Goal: Obtain resource: Download file/media

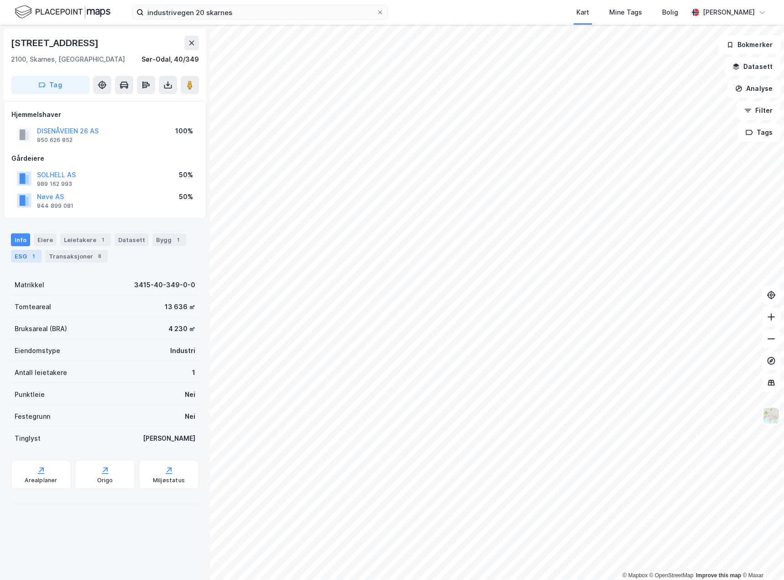
click at [24, 255] on div "ESG 1" at bounding box center [26, 256] width 31 height 13
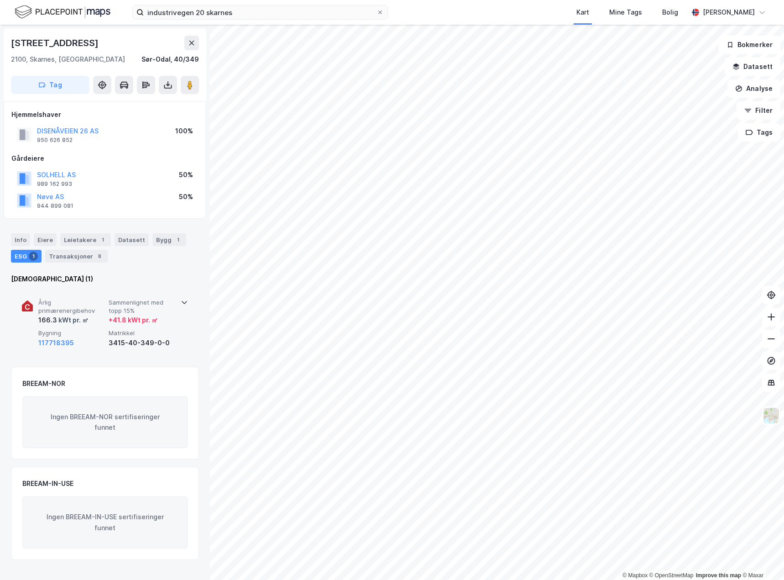
click at [180, 316] on div "Årlig primærenergibehov 166.3 kWt pr. ㎡ Sammenlignet med topp 15% + 41.8 kWt pr…" at bounding box center [105, 323] width 166 height 71
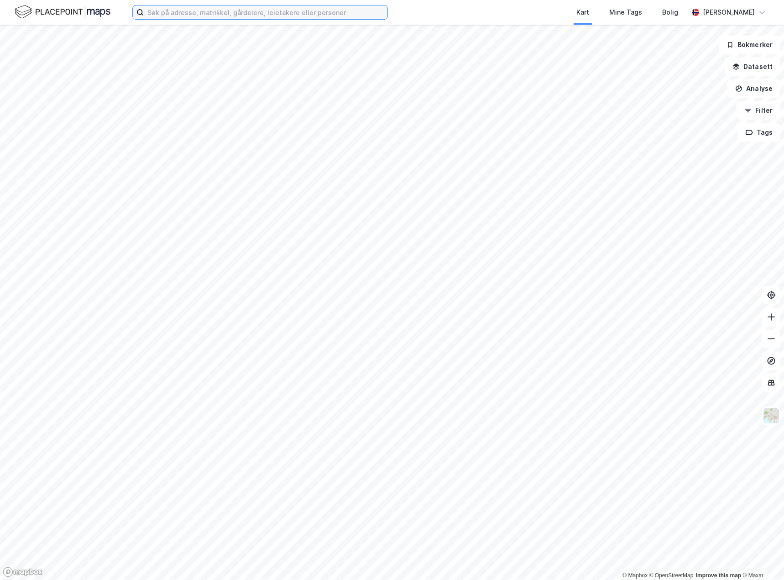
click at [224, 17] on input at bounding box center [266, 12] width 244 height 14
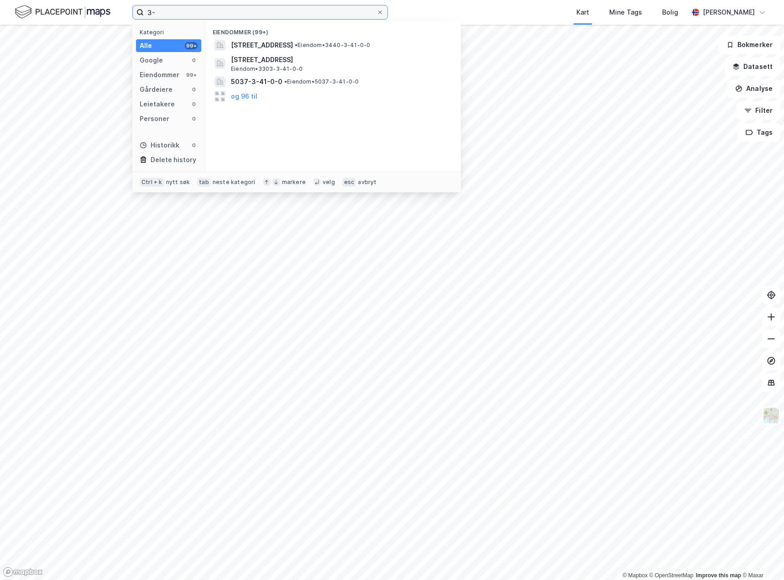
type input "3"
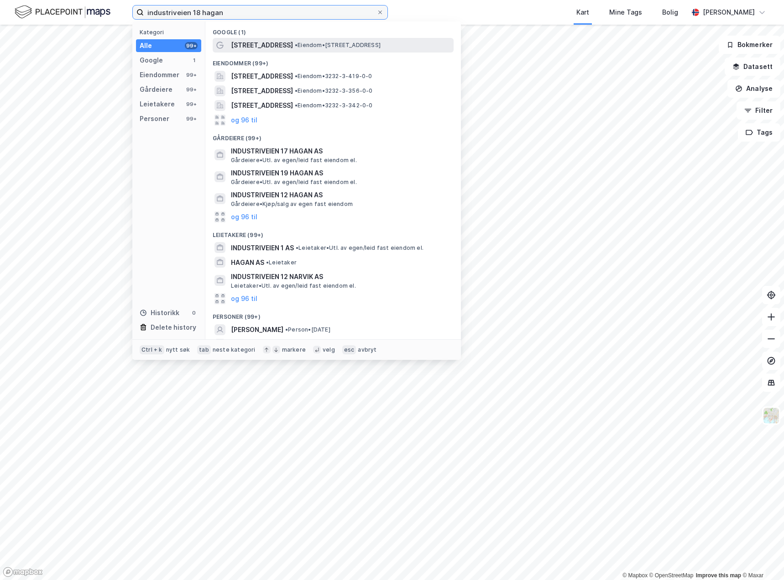
type input "industriveien 18 hagan"
click at [279, 46] on span "[STREET_ADDRESS]" at bounding box center [262, 45] width 62 height 11
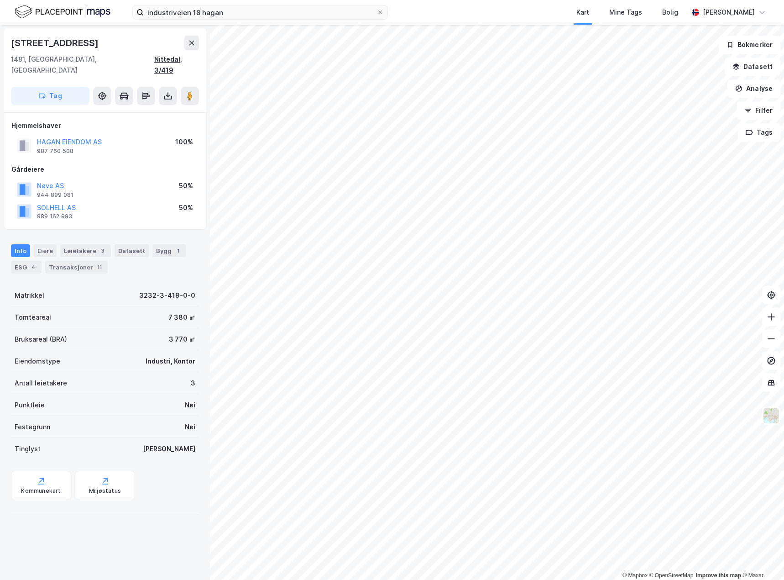
click at [174, 61] on div "Nittedal, 3/419" at bounding box center [176, 65] width 45 height 22
click at [275, 13] on input "industriveien 18 hagan" at bounding box center [260, 12] width 233 height 14
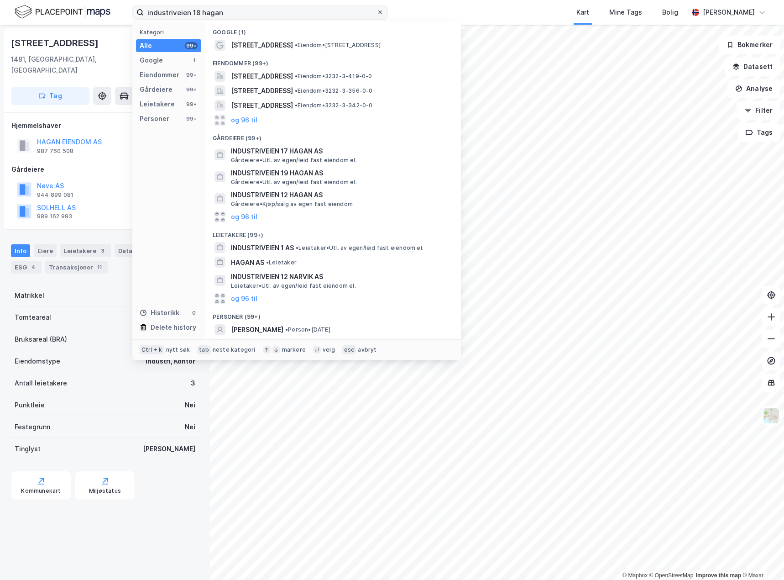
click at [380, 13] on icon at bounding box center [379, 12] width 5 height 5
click at [377, 13] on input "industriveien 18 hagan" at bounding box center [260, 12] width 233 height 14
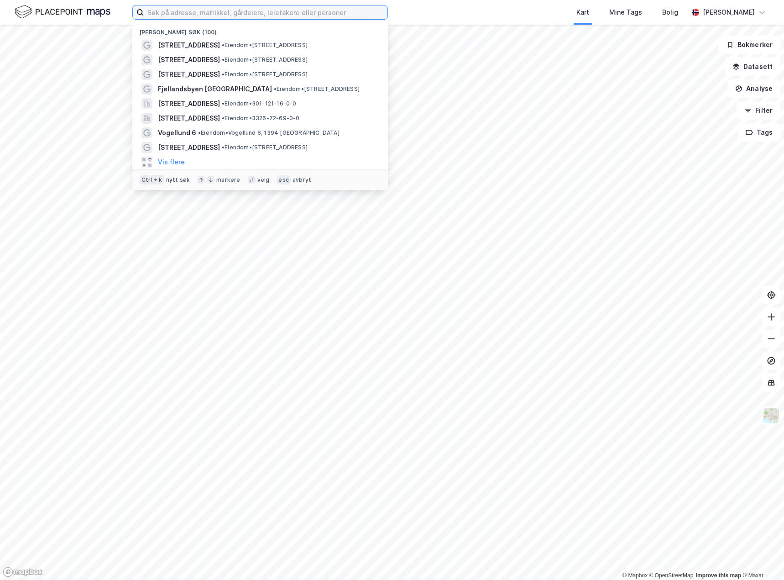
paste input "3232-3-419-0-0"
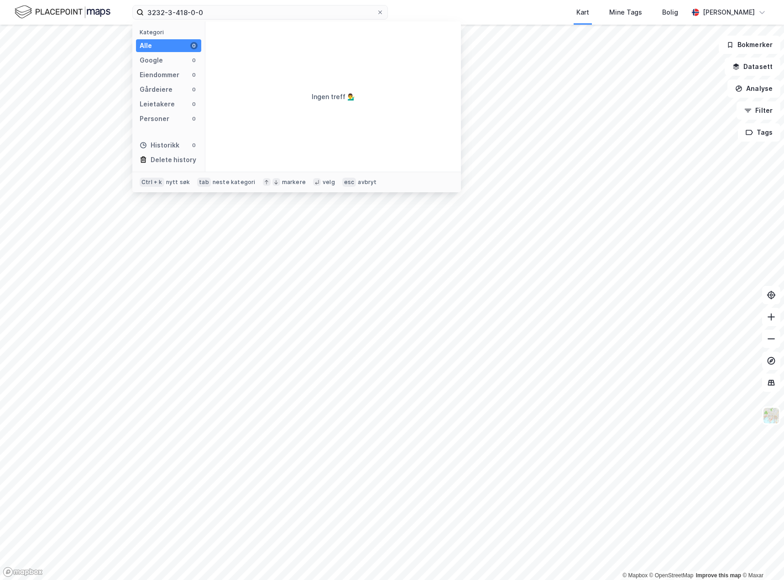
click at [430, 14] on div "3232-3-418-0-0 Kategori Alle 0 Google 0 Eiendommer 0 Gårdeiere 0 Leietakere 0 P…" at bounding box center [392, 12] width 784 height 25
click at [309, 15] on input "3232-3-418-0-0" at bounding box center [260, 12] width 233 height 14
click at [185, 13] on input "3232-3-418-0-0" at bounding box center [260, 12] width 233 height 14
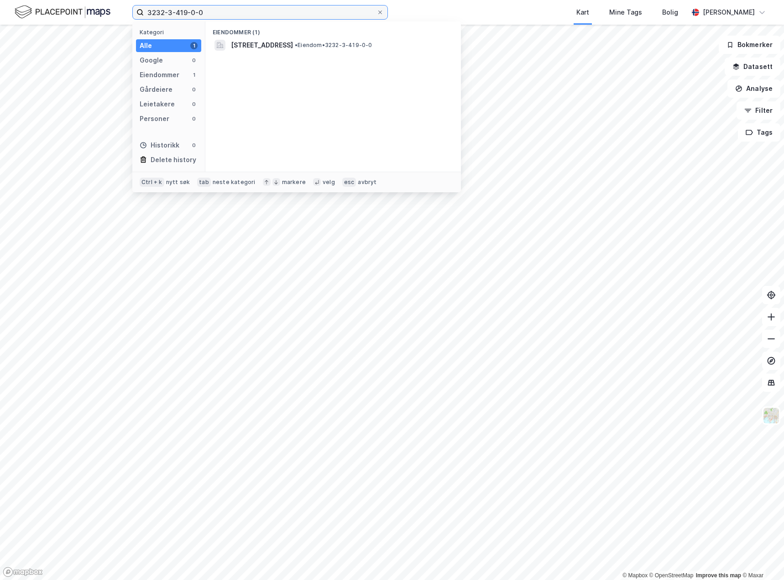
type input "3232-3-419-0-0"
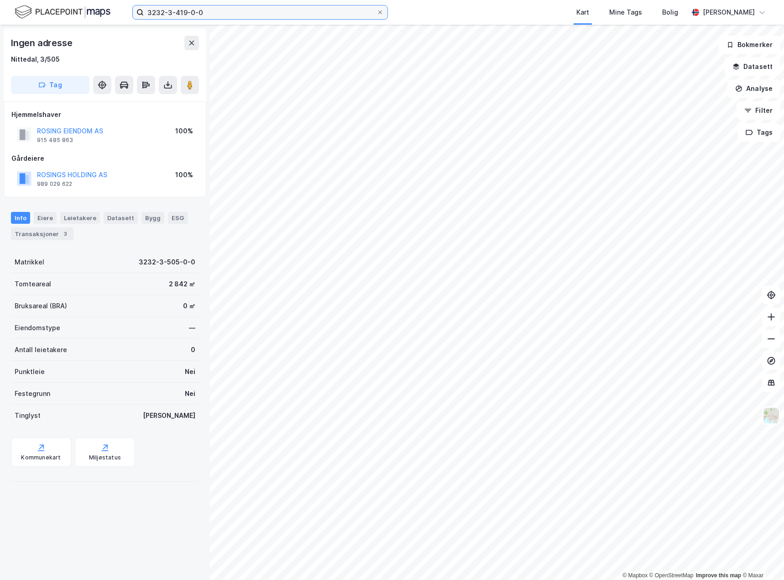
click at [236, 17] on input "3232-3-419-0-0" at bounding box center [260, 12] width 233 height 14
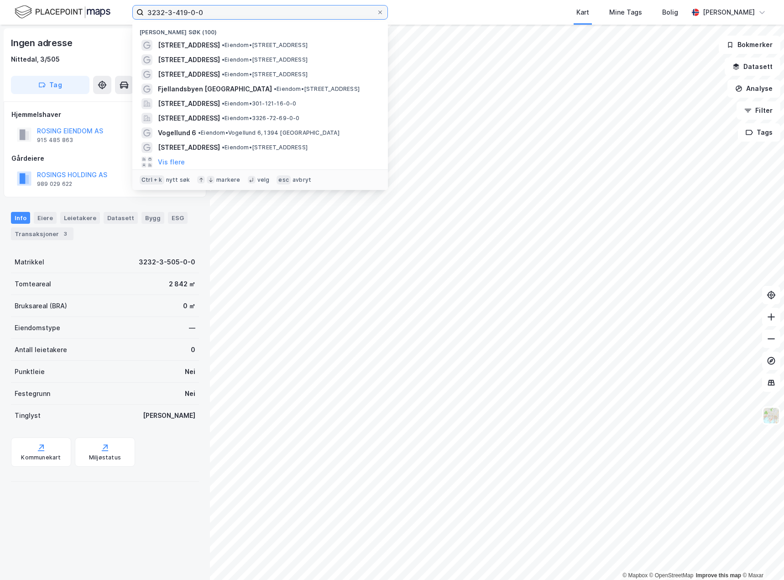
click at [213, 8] on input "3232-3-419-0-0" at bounding box center [260, 12] width 233 height 14
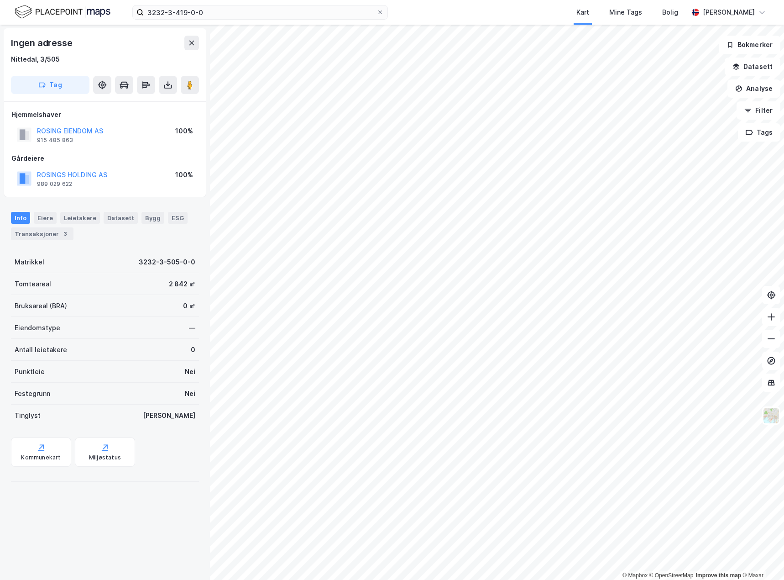
click at [98, 254] on div "Matrikkel 3232-3-505-0-0" at bounding box center [105, 262] width 188 height 22
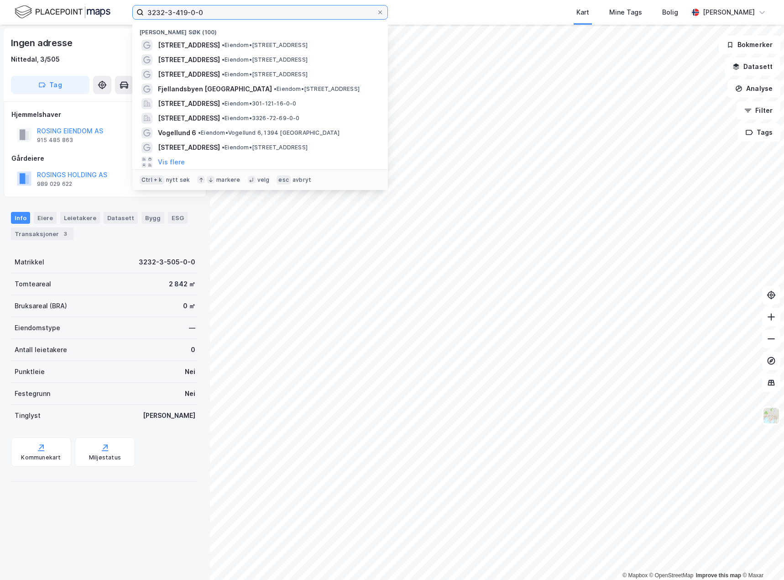
drag, startPoint x: 225, startPoint y: 15, endPoint x: 89, endPoint y: 11, distance: 135.6
click at [89, 11] on div "3232-3-419-0-0 Nylige søk (100) Brennaveien 6 • Eiendom • Brennaveien 6, 1481 H…" at bounding box center [392, 12] width 784 height 25
click at [202, 14] on input at bounding box center [266, 12] width 244 height 14
paste input "3232-3-419-0-0"
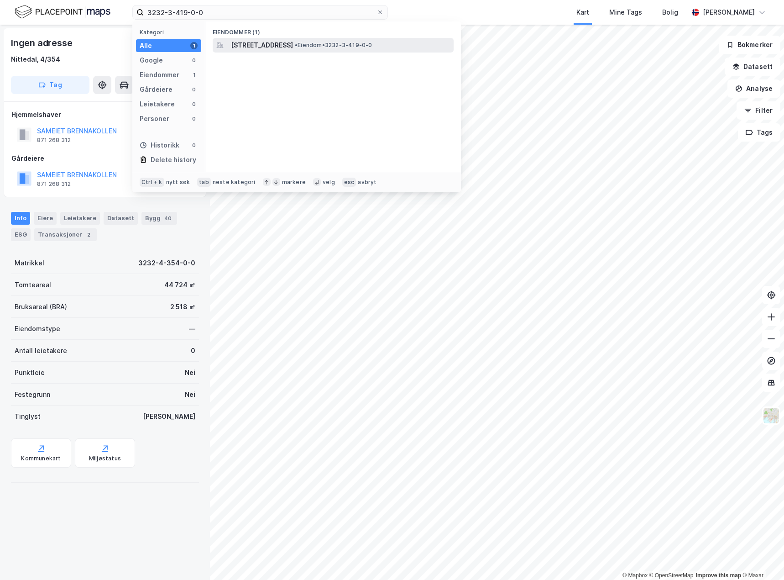
click at [280, 45] on span "[STREET_ADDRESS]" at bounding box center [262, 45] width 62 height 11
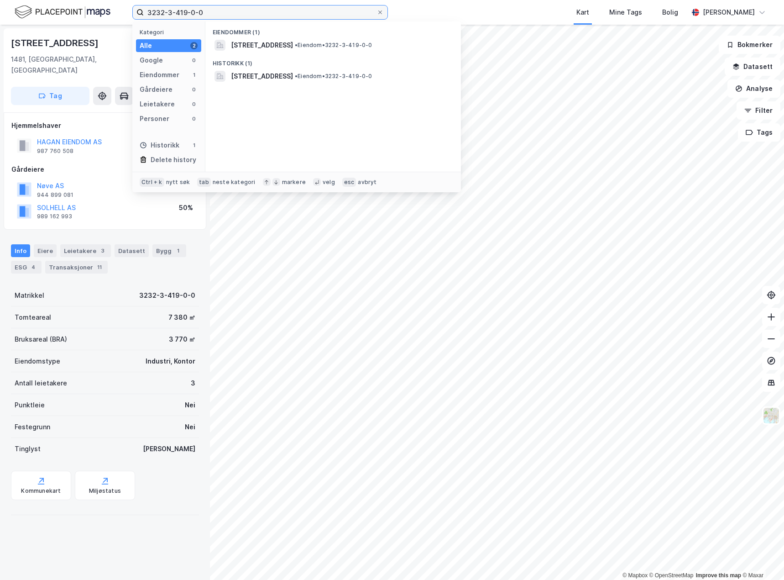
click at [188, 11] on input "3232-3-419-0-0" at bounding box center [260, 12] width 233 height 14
type input "3232-3-418-0-0"
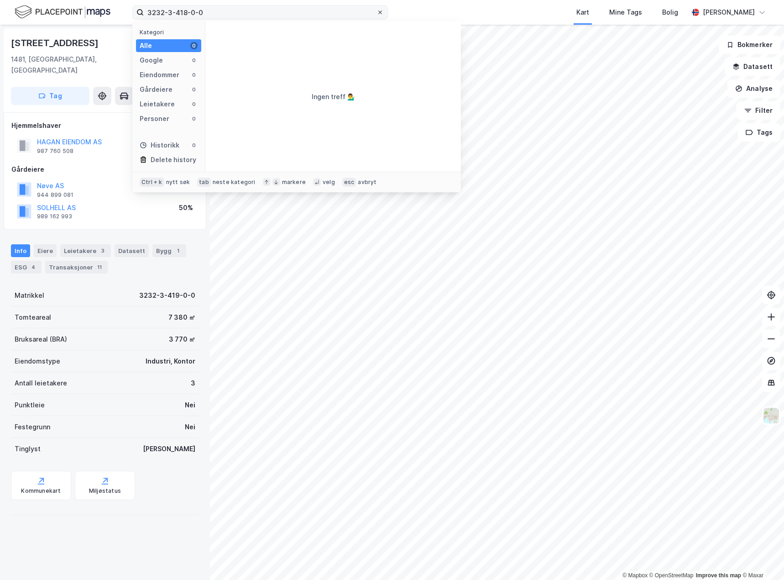
click at [382, 13] on icon at bounding box center [379, 12] width 5 height 5
click at [377, 13] on input "3232-3-418-0-0" at bounding box center [260, 12] width 233 height 14
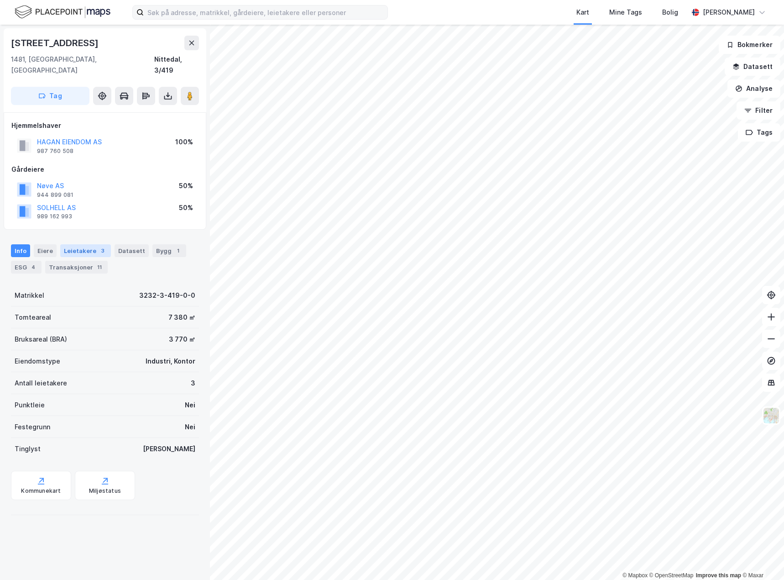
click at [89, 244] on div "Leietakere 3" at bounding box center [85, 250] width 51 height 13
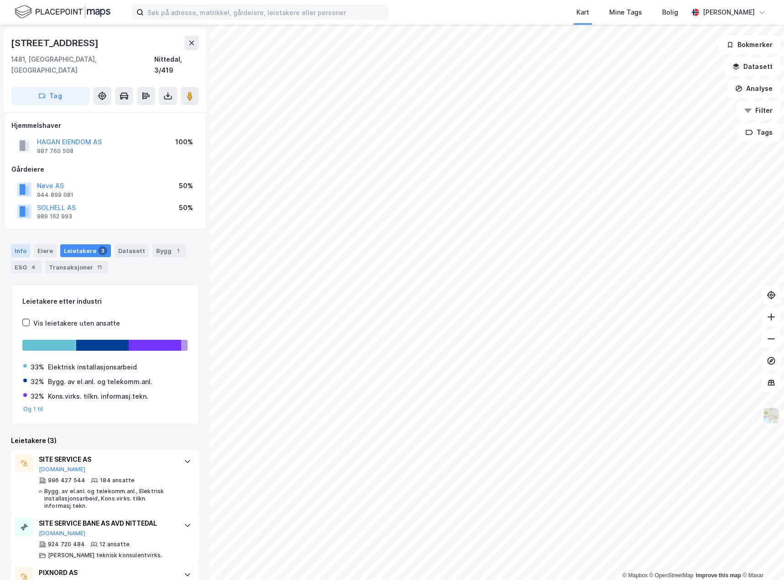
click at [17, 244] on div "Info" at bounding box center [20, 250] width 19 height 13
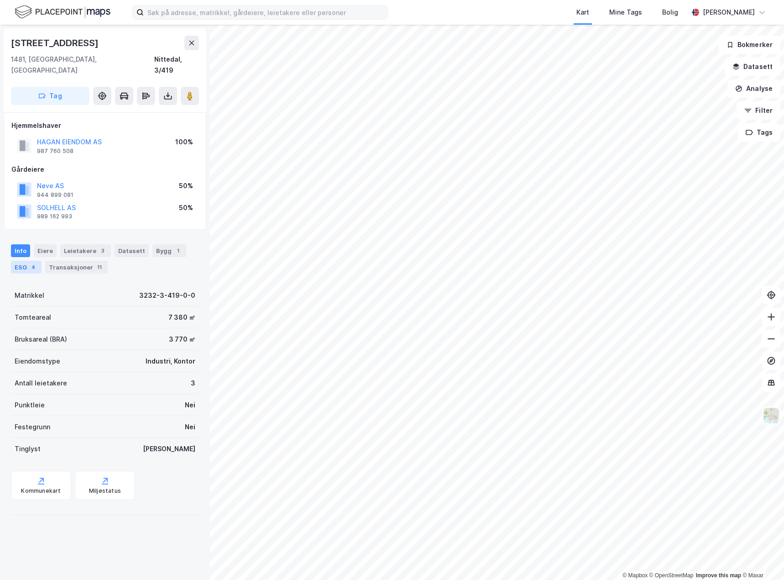
click at [21, 261] on div "ESG 4" at bounding box center [26, 267] width 31 height 13
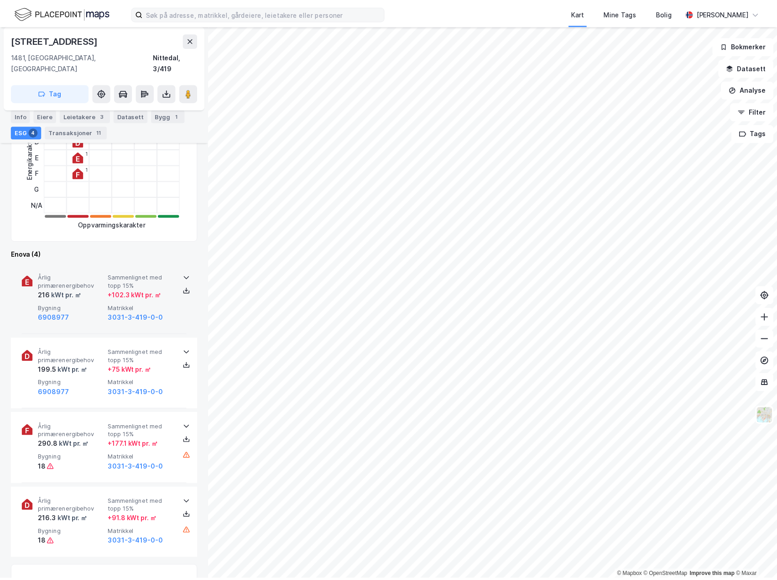
scroll to position [239, 0]
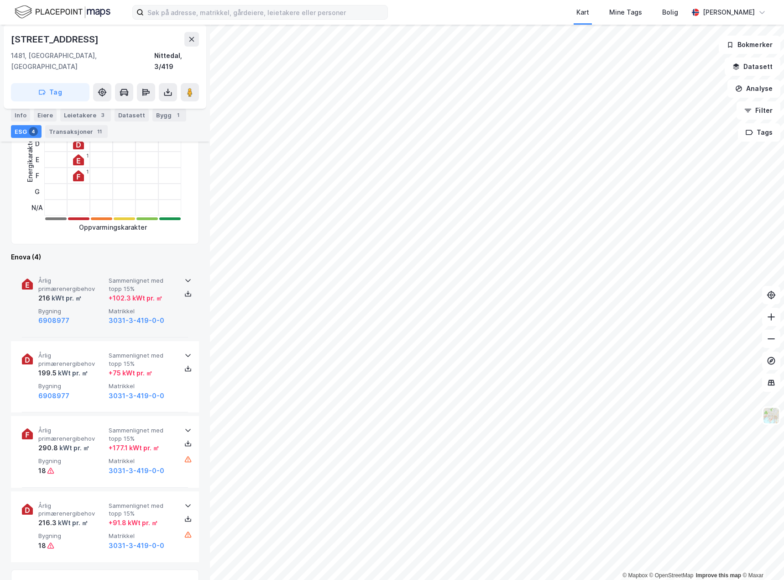
click at [110, 293] on div "+ 102.3 kWt pr. ㎡" at bounding box center [136, 298] width 54 height 11
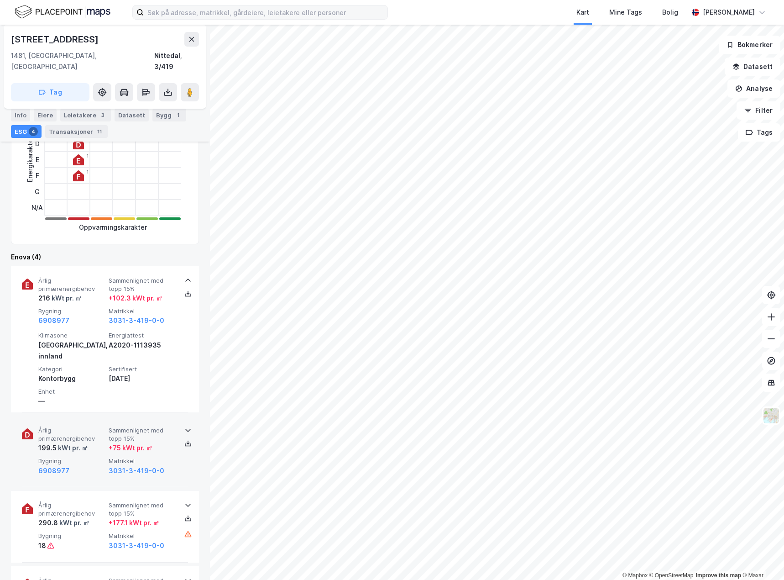
click at [101, 442] on div "199.5 kWt pr. ㎡" at bounding box center [71, 447] width 67 height 11
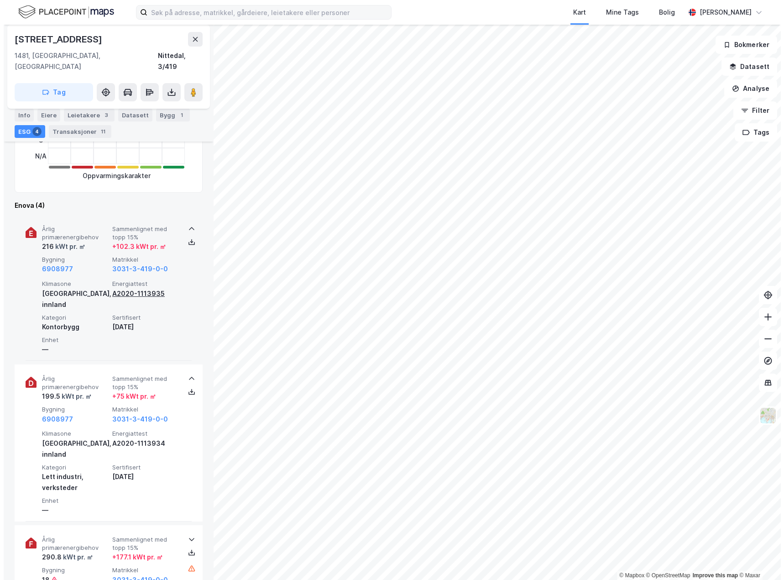
scroll to position [285, 0]
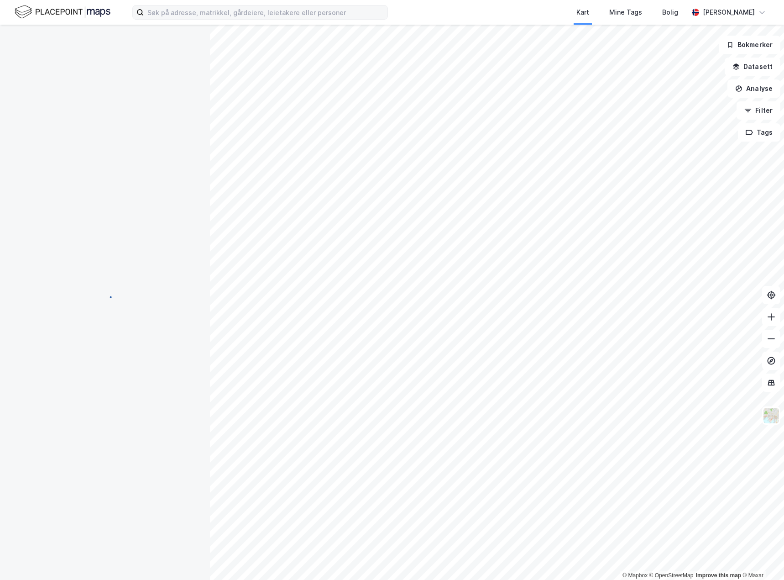
scroll to position [285, 0]
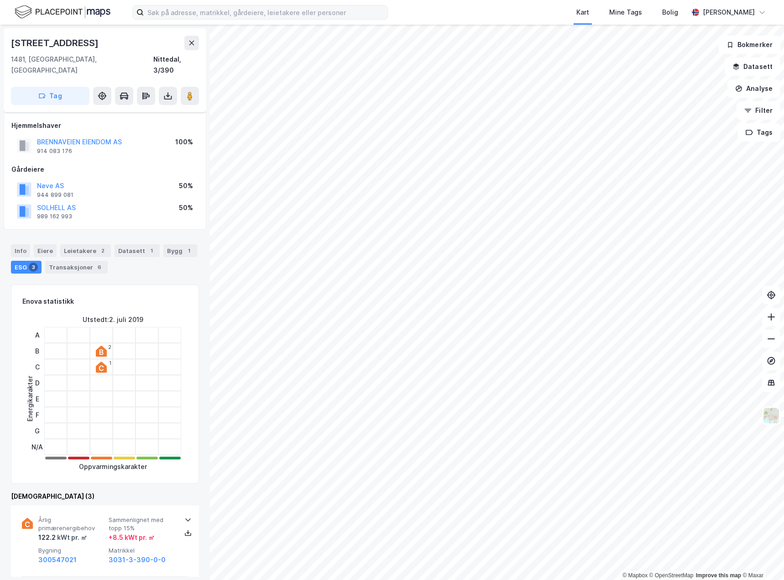
scroll to position [285, 0]
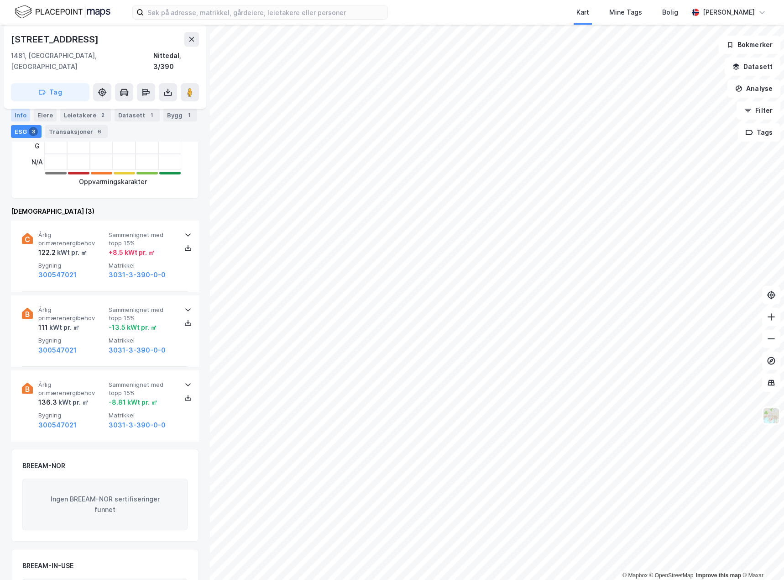
click at [26, 113] on div "Info" at bounding box center [20, 115] width 19 height 13
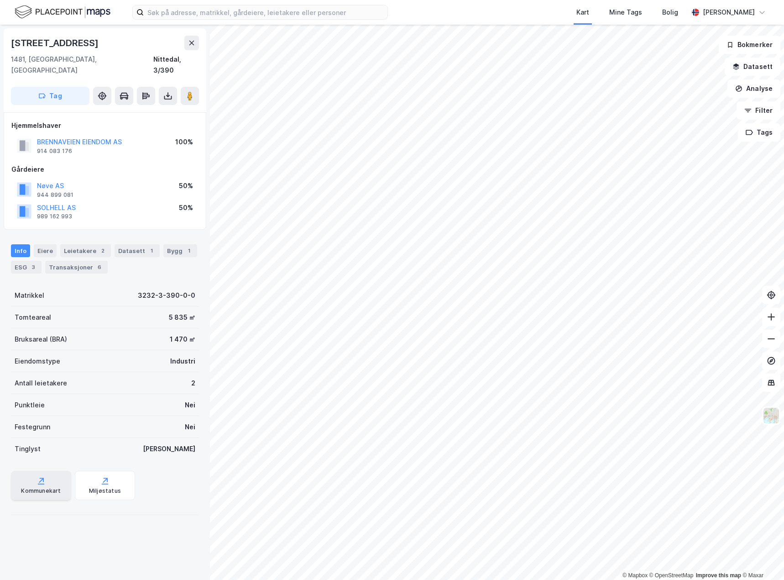
click at [27, 487] on div "Kommunekart" at bounding box center [41, 490] width 40 height 7
click at [22, 487] on div "Kommunekart" at bounding box center [41, 490] width 40 height 7
click at [169, 91] on icon at bounding box center [167, 95] width 9 height 9
click at [148, 110] on div "Last ned grunnbok" at bounding box center [122, 113] width 53 height 7
click at [147, 125] on div "Last ned matrikkelrapport" at bounding box center [133, 128] width 75 height 7
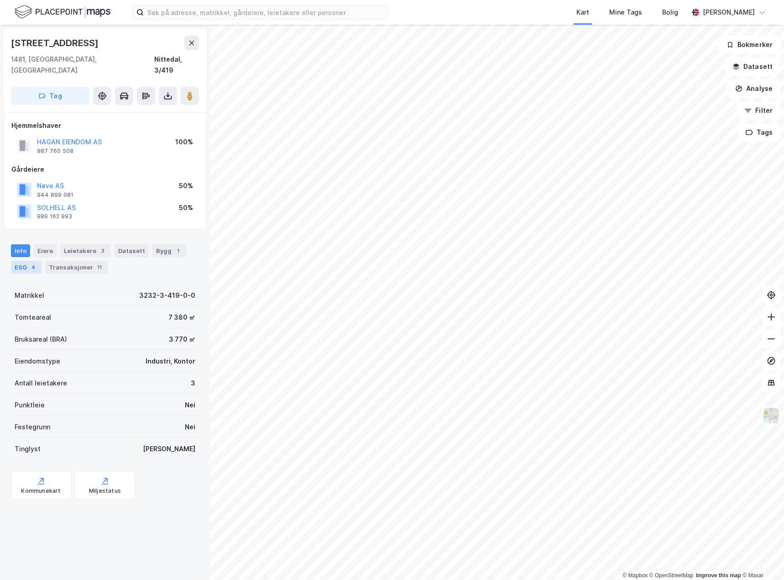
click at [23, 261] on div "ESG 4" at bounding box center [26, 267] width 31 height 13
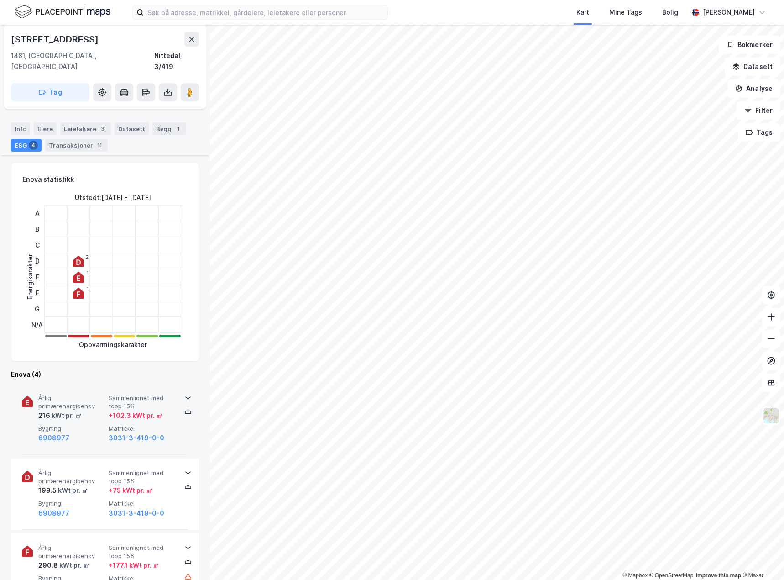
scroll to position [137, 0]
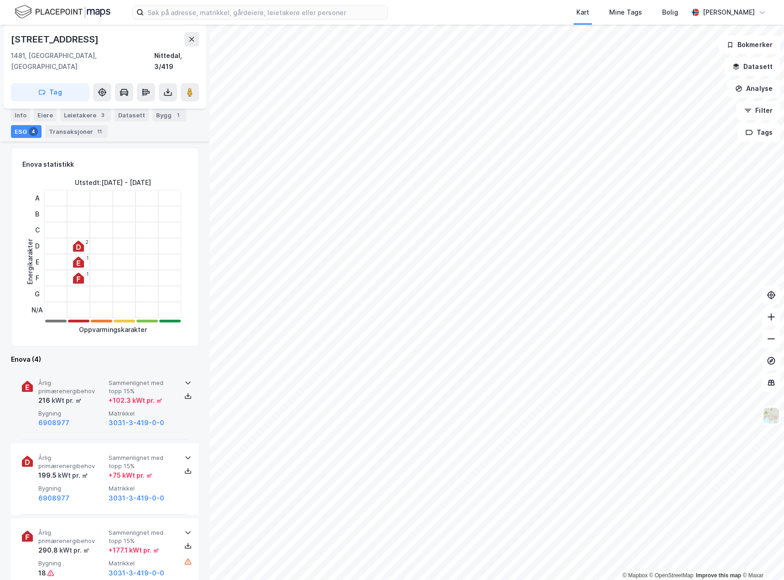
click at [94, 409] on span "Bygning" at bounding box center [71, 413] width 67 height 8
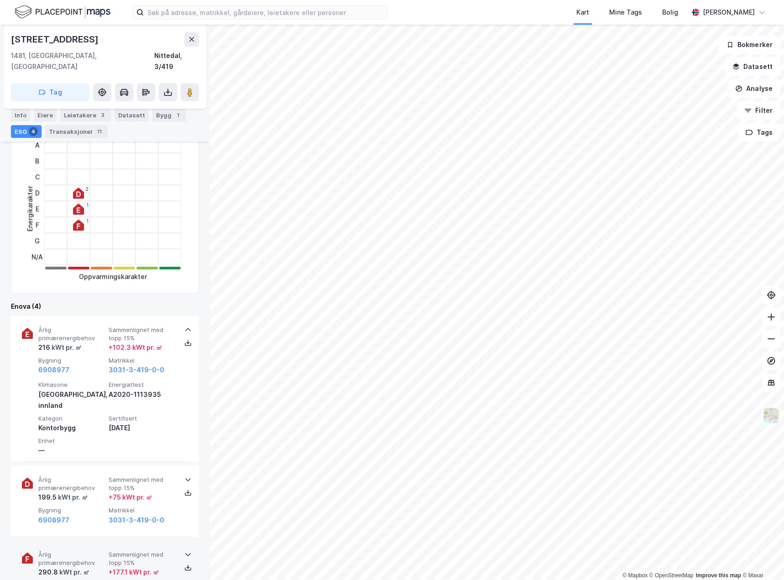
scroll to position [274, 0]
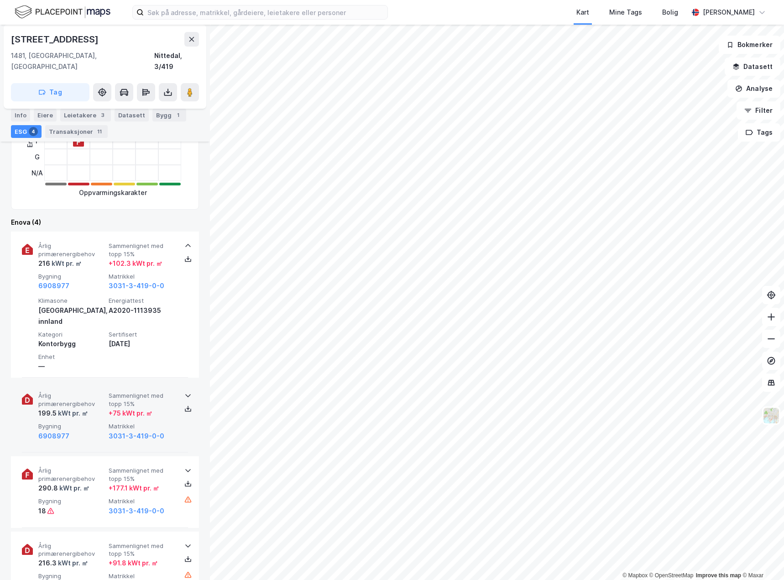
click at [91, 422] on span "Bygning" at bounding box center [71, 426] width 67 height 8
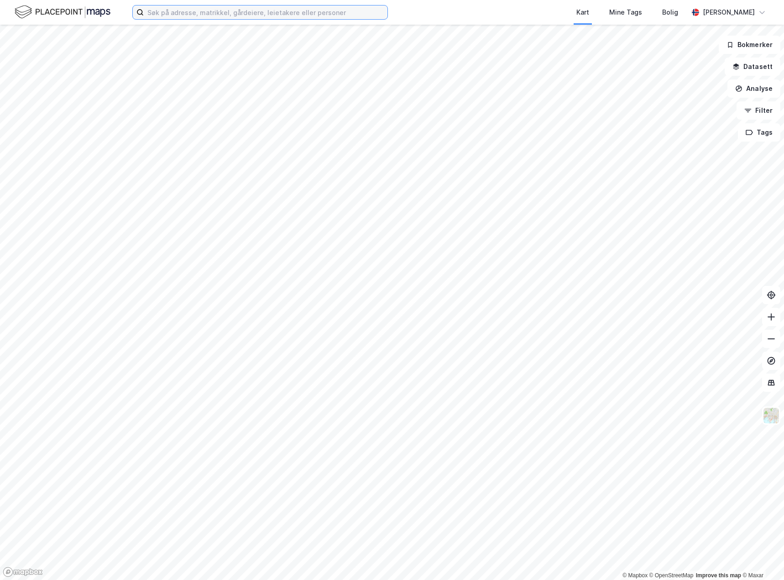
click at [237, 10] on input at bounding box center [266, 12] width 244 height 14
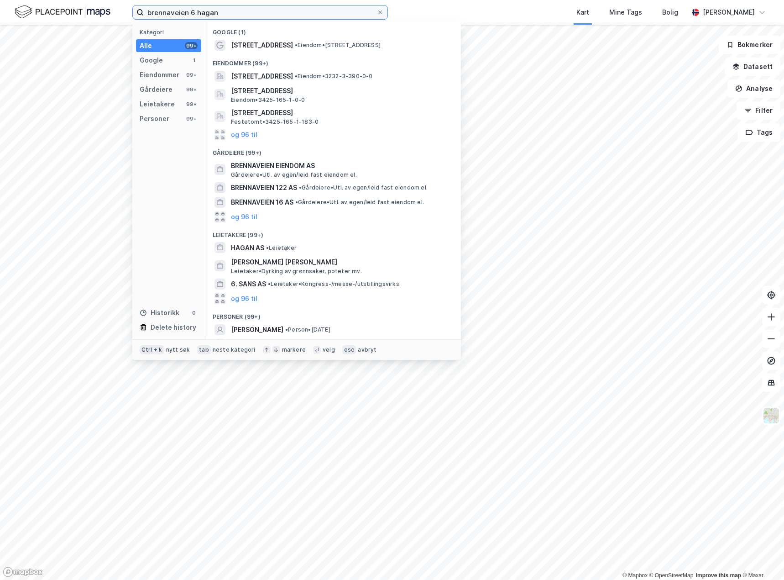
type input "brennaveien 6 hagan"
click at [262, 47] on span "[STREET_ADDRESS]" at bounding box center [262, 45] width 62 height 11
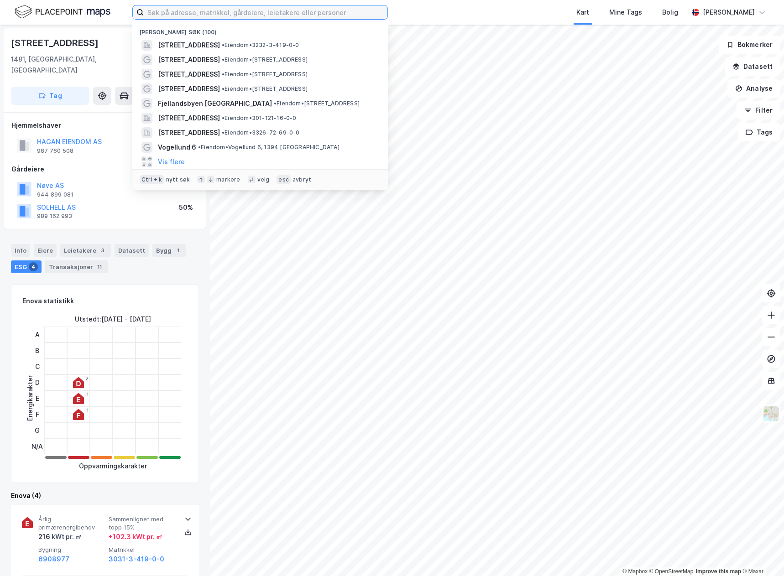
click at [252, 15] on input at bounding box center [266, 12] width 244 height 14
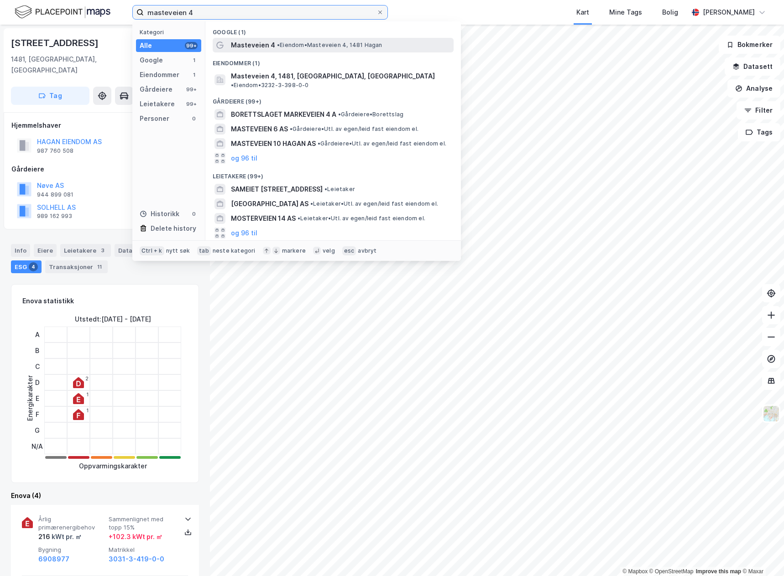
type input "masteveien 4"
click at [301, 50] on div "Masteveien 4 • Eiendom • [STREET_ADDRESS]" at bounding box center [341, 45] width 221 height 11
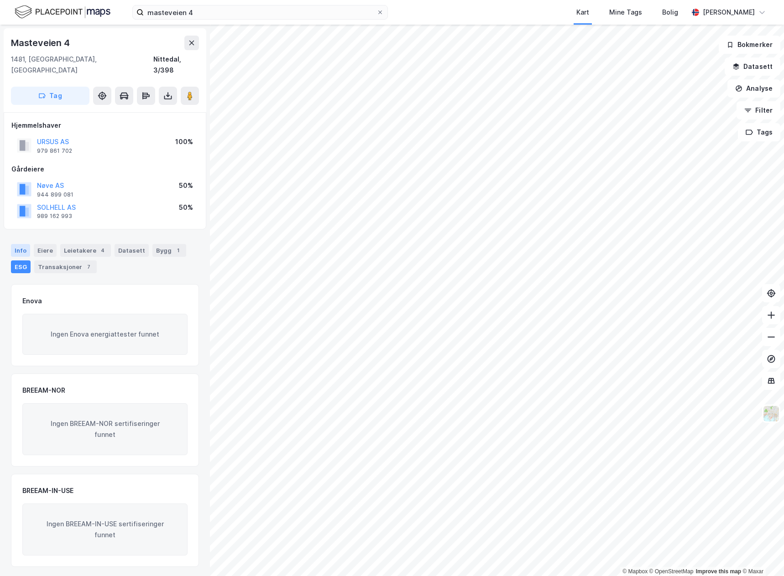
click at [20, 244] on div "Info" at bounding box center [20, 250] width 19 height 13
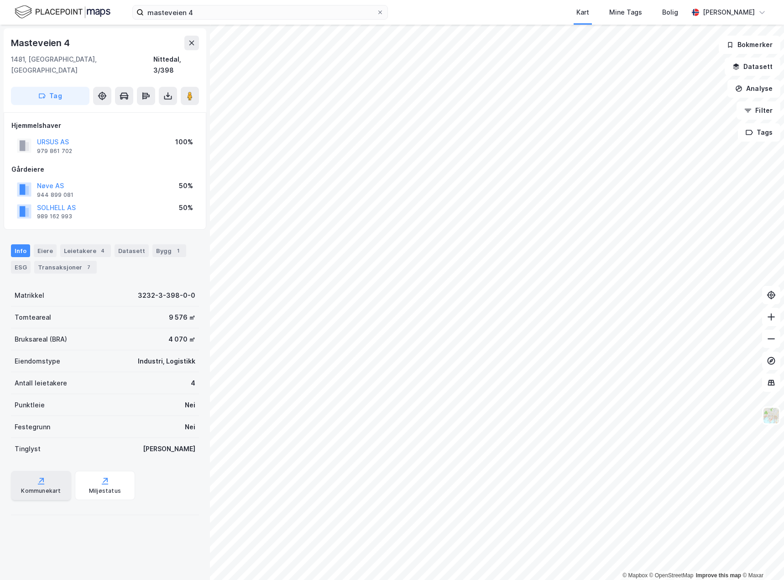
click at [46, 471] on div "Kommunekart" at bounding box center [41, 485] width 60 height 29
click at [175, 87] on button at bounding box center [168, 96] width 18 height 18
click at [147, 110] on div "Last ned grunnbok" at bounding box center [122, 113] width 53 height 7
click at [171, 96] on icon at bounding box center [168, 98] width 8 height 4
click at [168, 91] on icon at bounding box center [167, 95] width 9 height 9
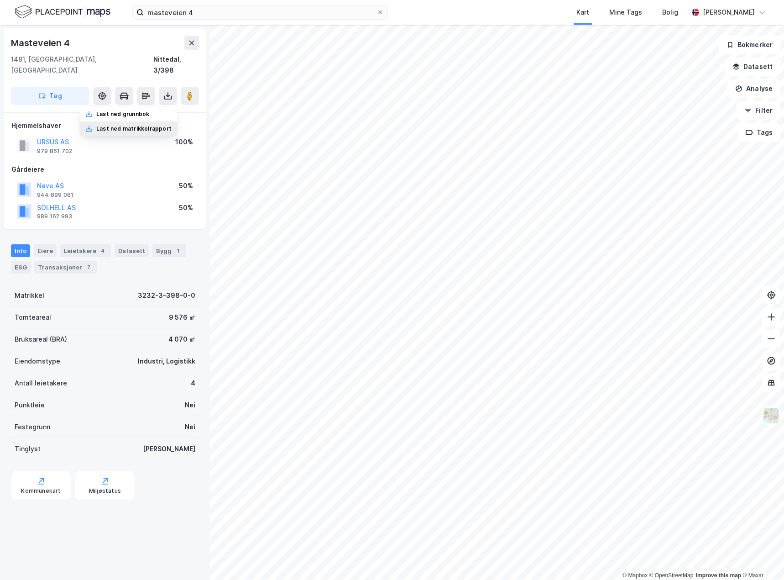
click at [162, 125] on div "Last ned matrikkelrapport" at bounding box center [133, 128] width 75 height 7
